Goal: Check status: Check status

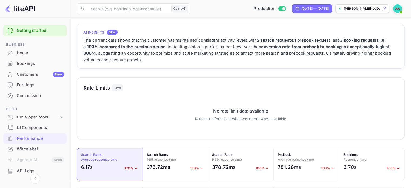
scroll to position [135, 324]
